Goal: Transaction & Acquisition: Obtain resource

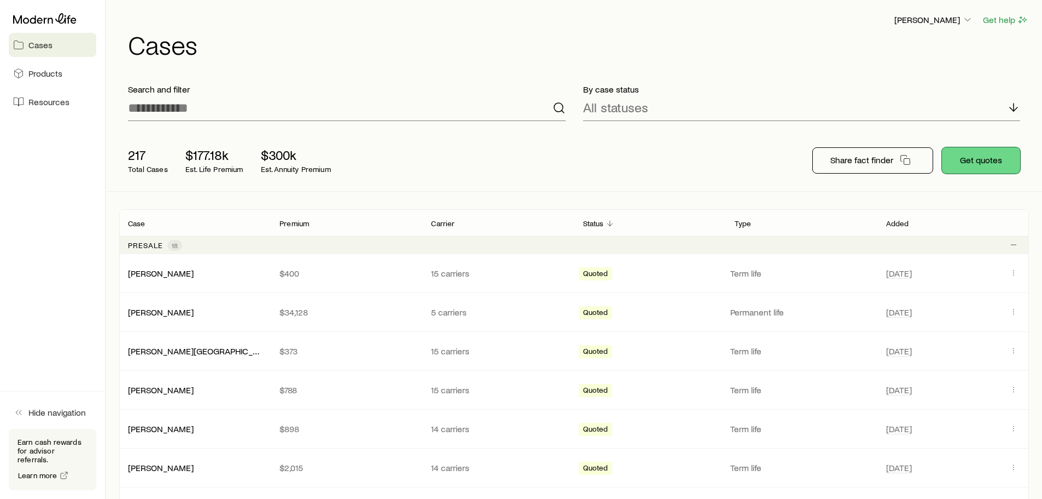
click at [974, 160] on button "Get quotes" at bounding box center [981, 160] width 78 height 26
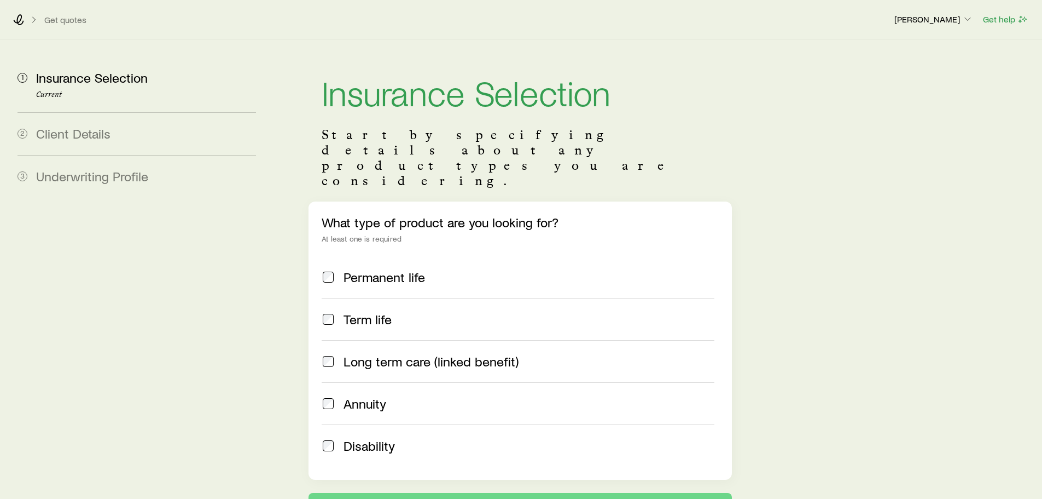
click at [368, 311] on span "Term life" at bounding box center [368, 318] width 48 height 15
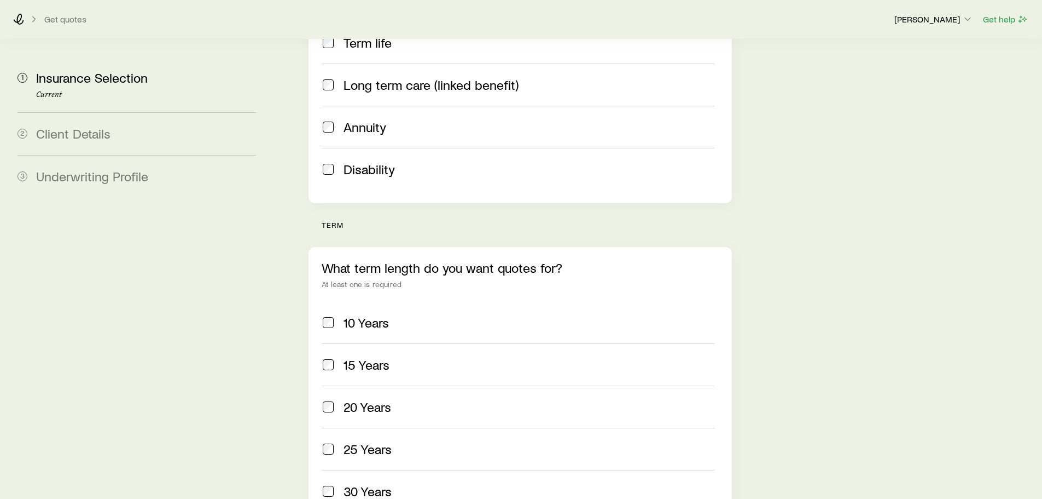
scroll to position [383, 0]
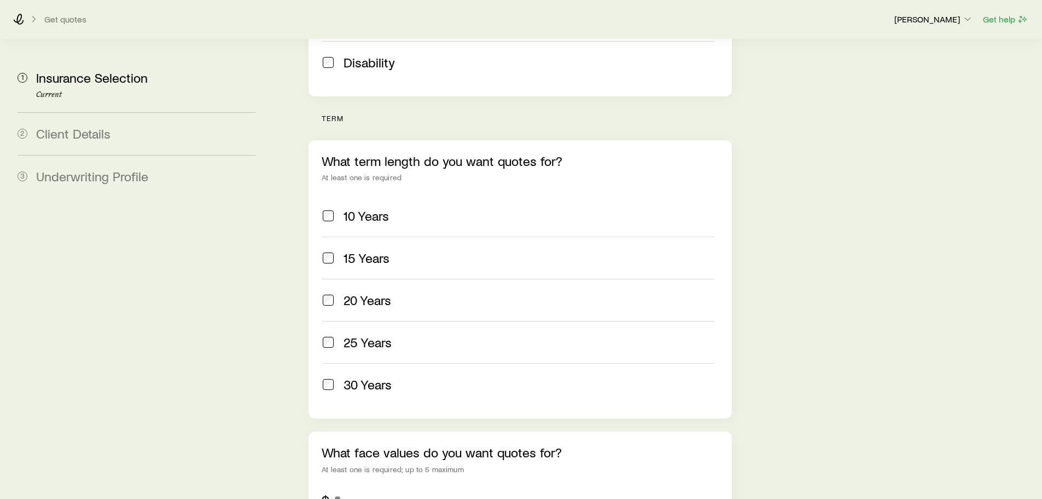
click at [375, 292] on span "20 Years" at bounding box center [368, 299] width 48 height 15
click at [368, 366] on label "30 Years" at bounding box center [518, 384] width 392 height 42
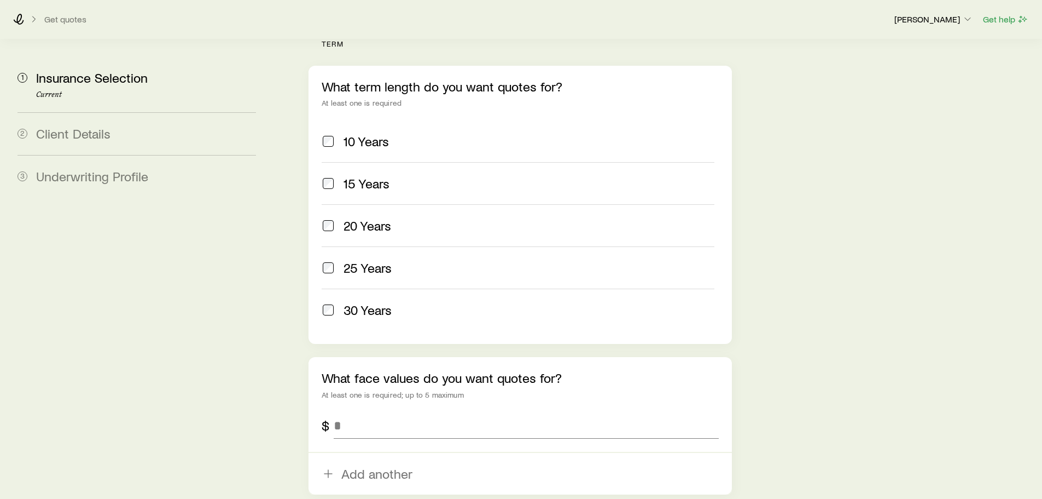
scroll to position [618, 0]
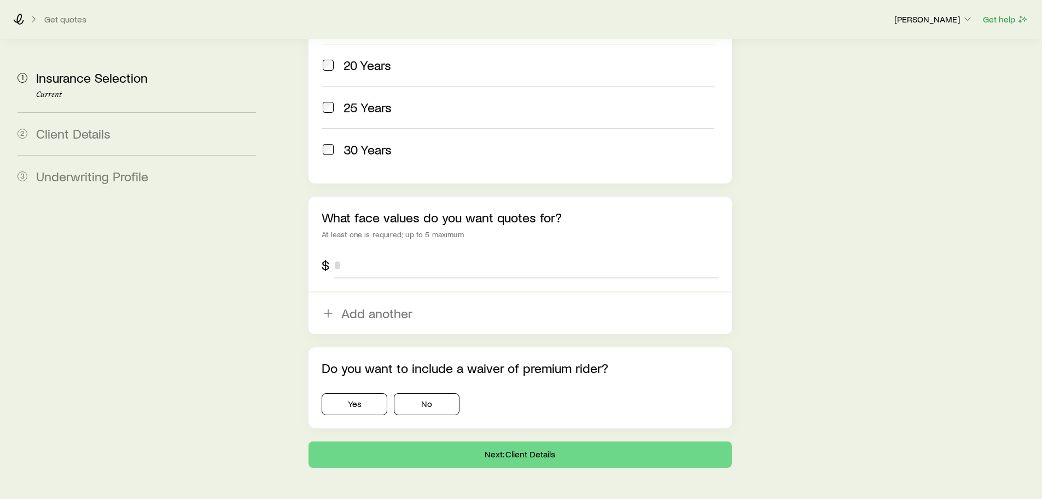
click at [389, 252] on input "tel" at bounding box center [526, 265] width 385 height 26
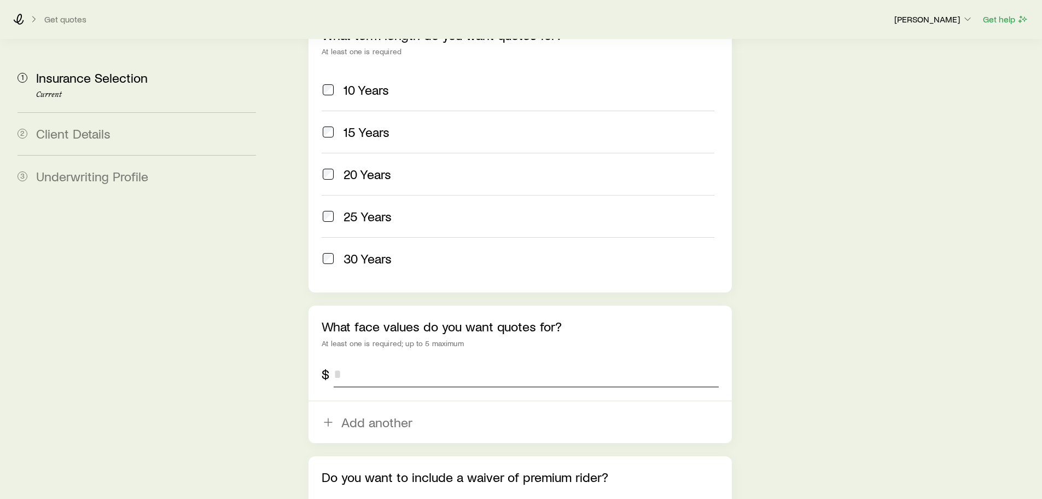
scroll to position [508, 0]
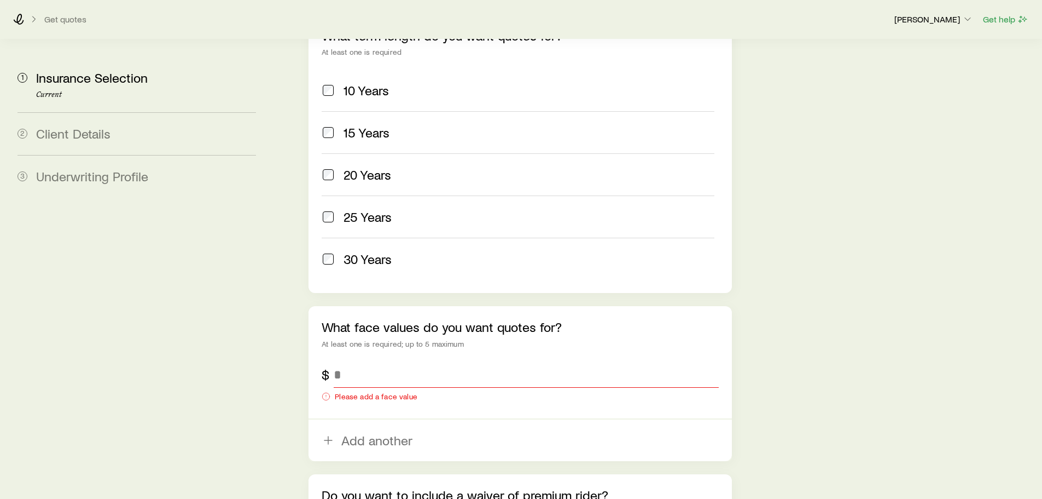
click at [363, 209] on span "25 Years" at bounding box center [368, 216] width 48 height 15
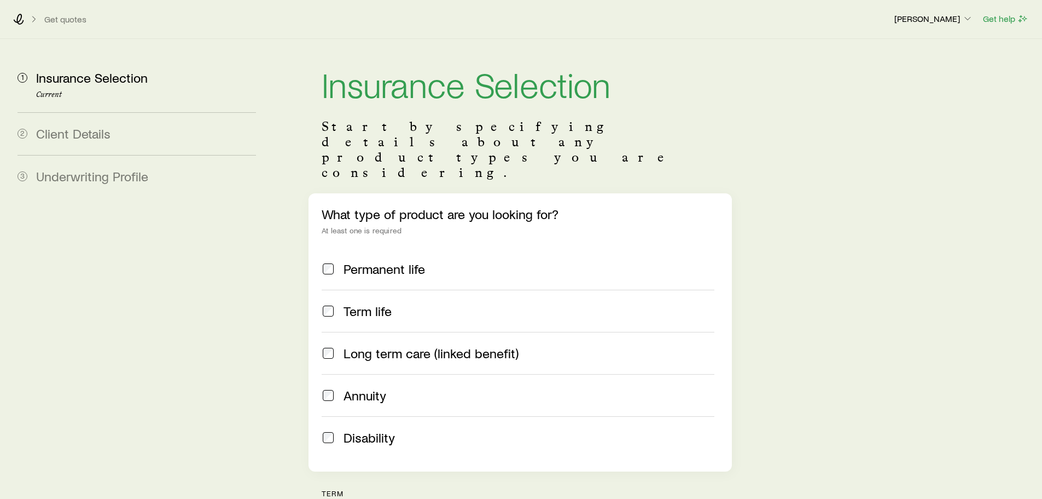
scroll to position [0, 0]
